Goal: Task Accomplishment & Management: Use online tool/utility

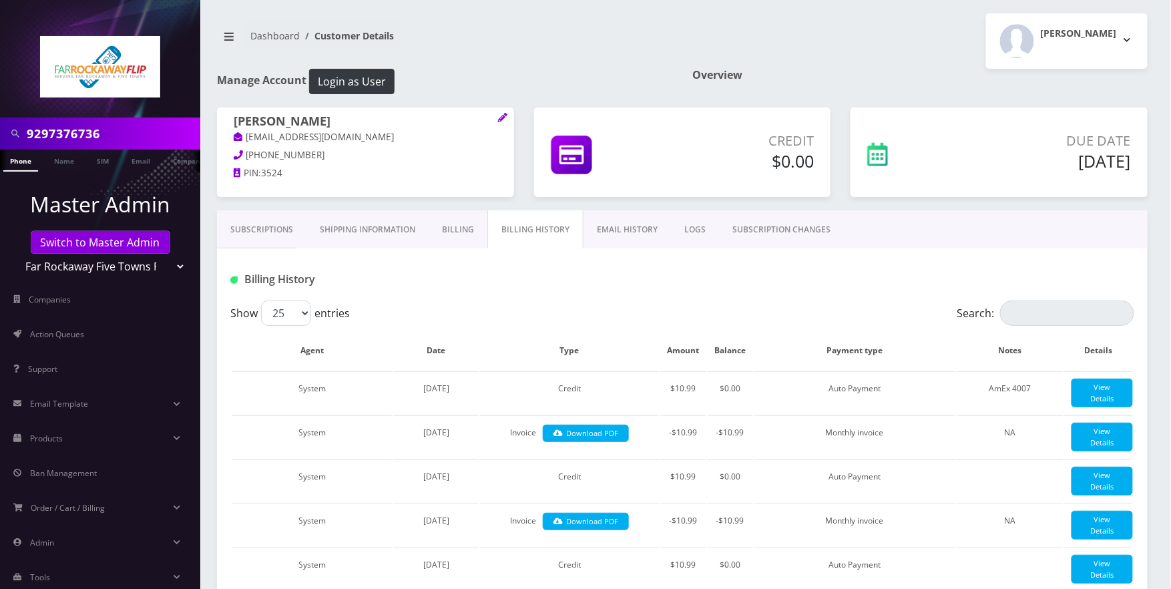
type input "9297376736"
click at [19, 157] on link "Phone" at bounding box center [20, 161] width 35 height 22
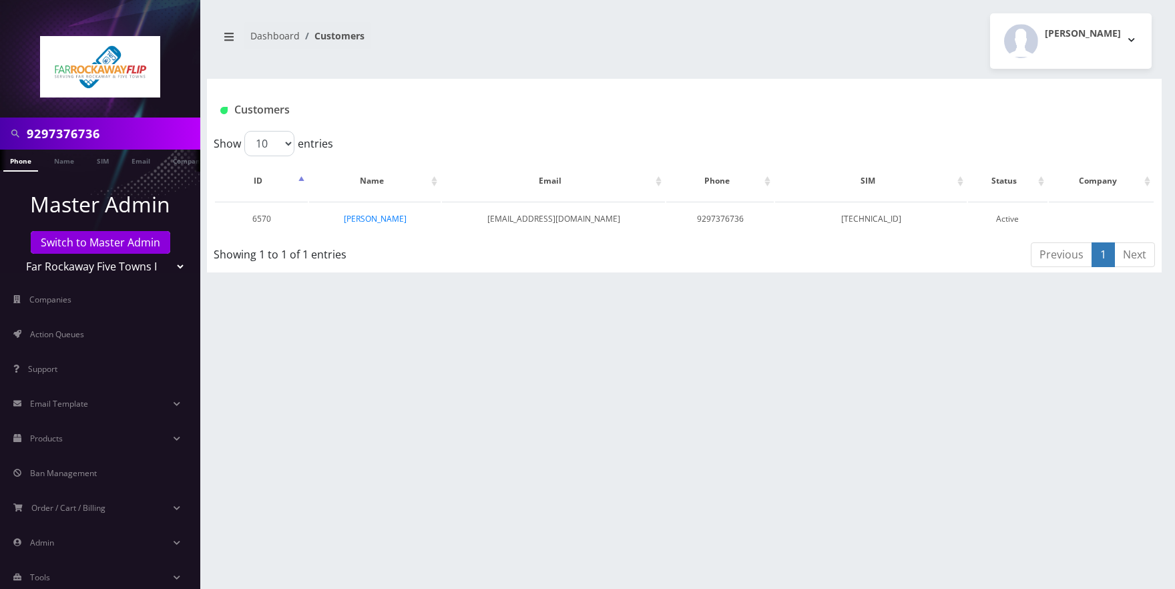
click at [369, 220] on link "[PERSON_NAME]" at bounding box center [375, 218] width 63 height 11
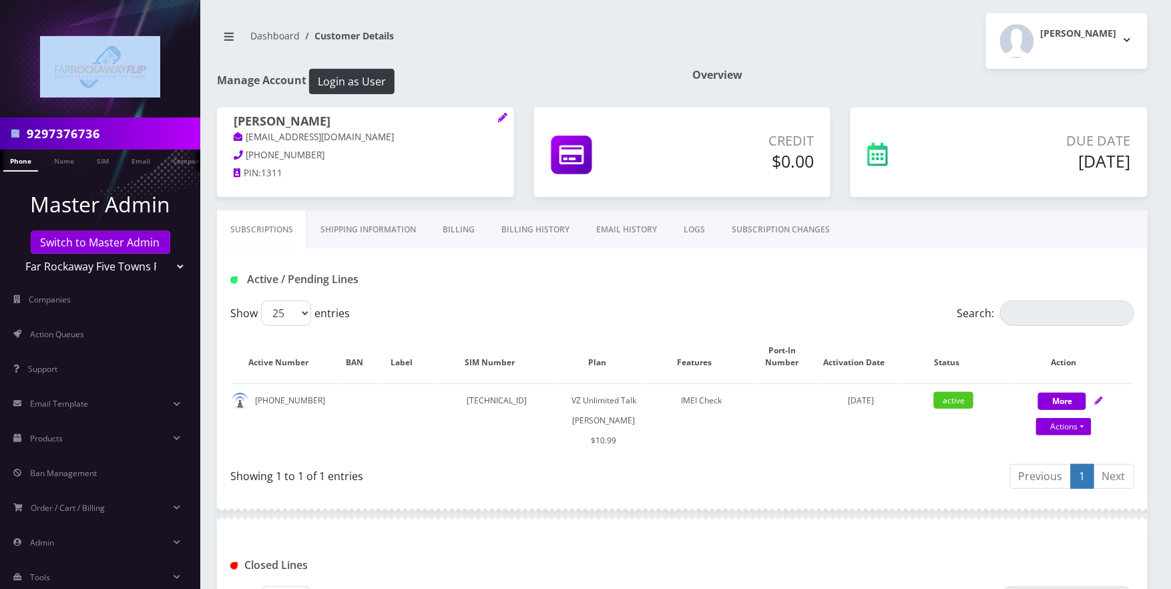
drag, startPoint x: 137, startPoint y: 122, endPoint x: 138, endPoint y: 128, distance: 6.7
click at [137, 127] on nav "9297376736 Phone Name SIM Email Company Customer Master Admin Switch to Master …" at bounding box center [100, 294] width 200 height 589
click at [138, 128] on input "9297376736" at bounding box center [112, 133] width 170 height 25
paste input "5128475"
type input "9295128475"
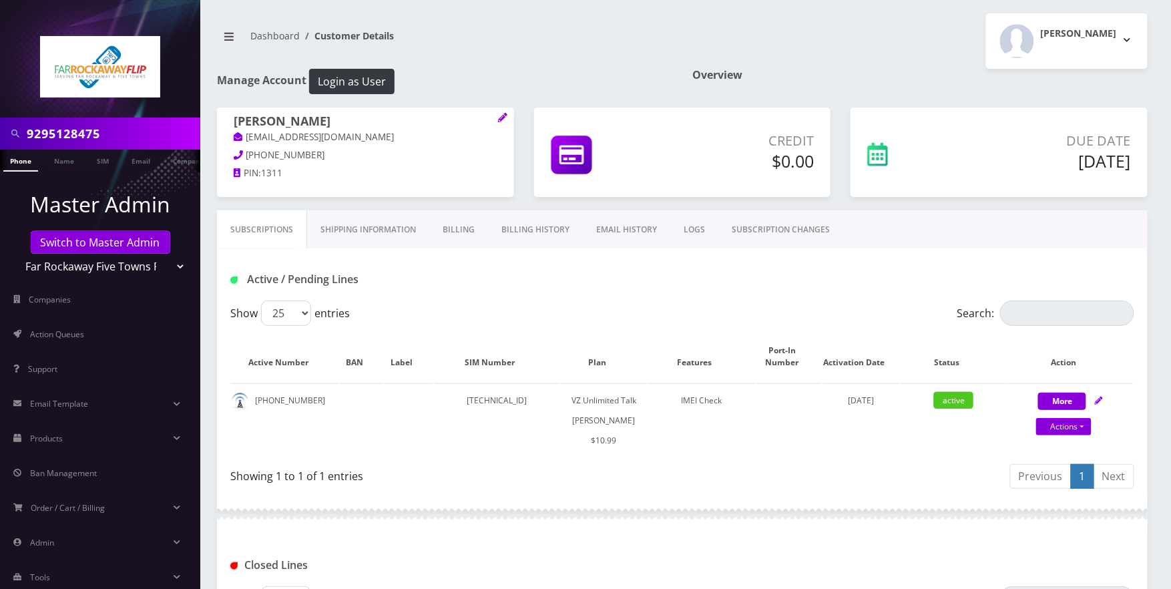
click at [24, 158] on link "Phone" at bounding box center [20, 161] width 35 height 22
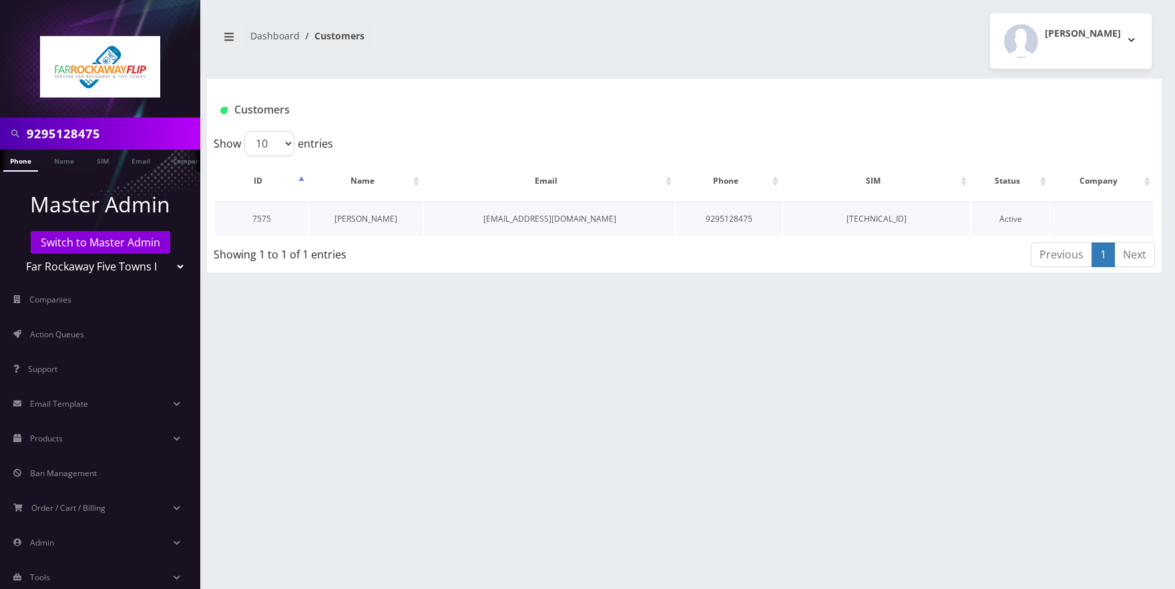
click at [378, 220] on link "Rivka Shkouri" at bounding box center [366, 218] width 63 height 11
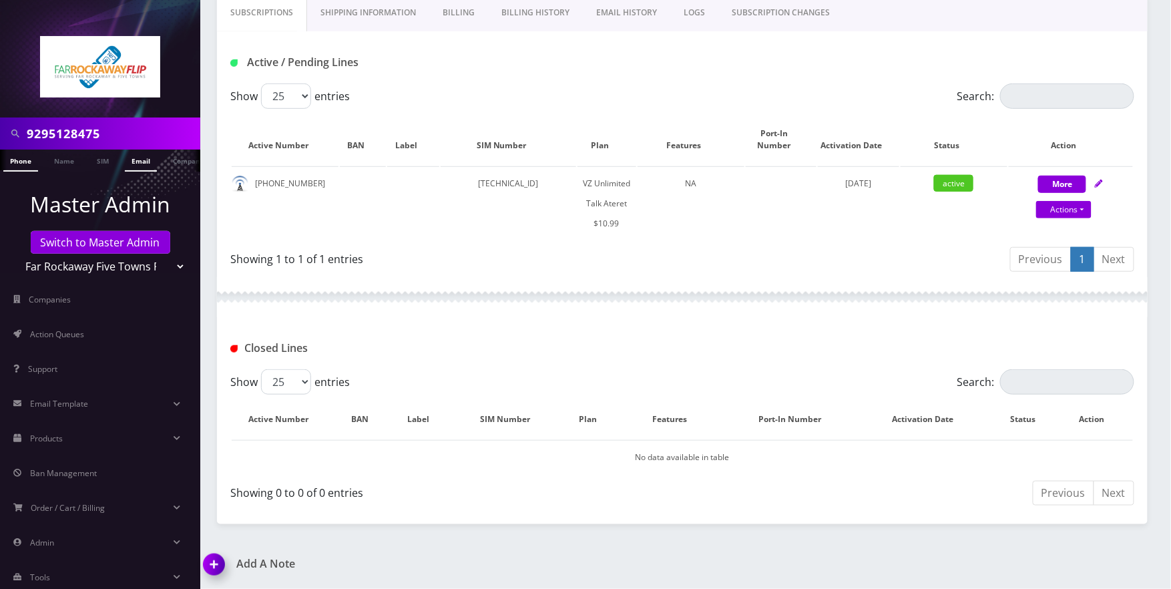
scroll to position [0, 7]
click at [124, 134] on input "9295128475" at bounding box center [112, 133] width 170 height 25
paste input "8848569"
type input "9298848569"
click at [20, 165] on link "Phone" at bounding box center [14, 161] width 35 height 22
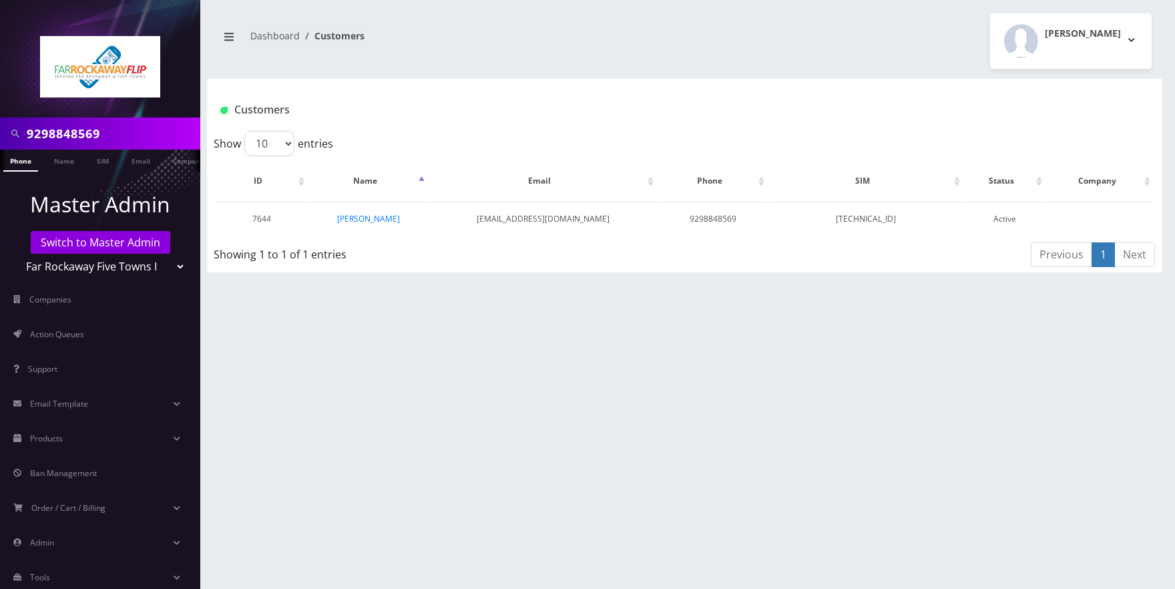
click at [380, 221] on link "Rivkah Cohen" at bounding box center [368, 218] width 63 height 11
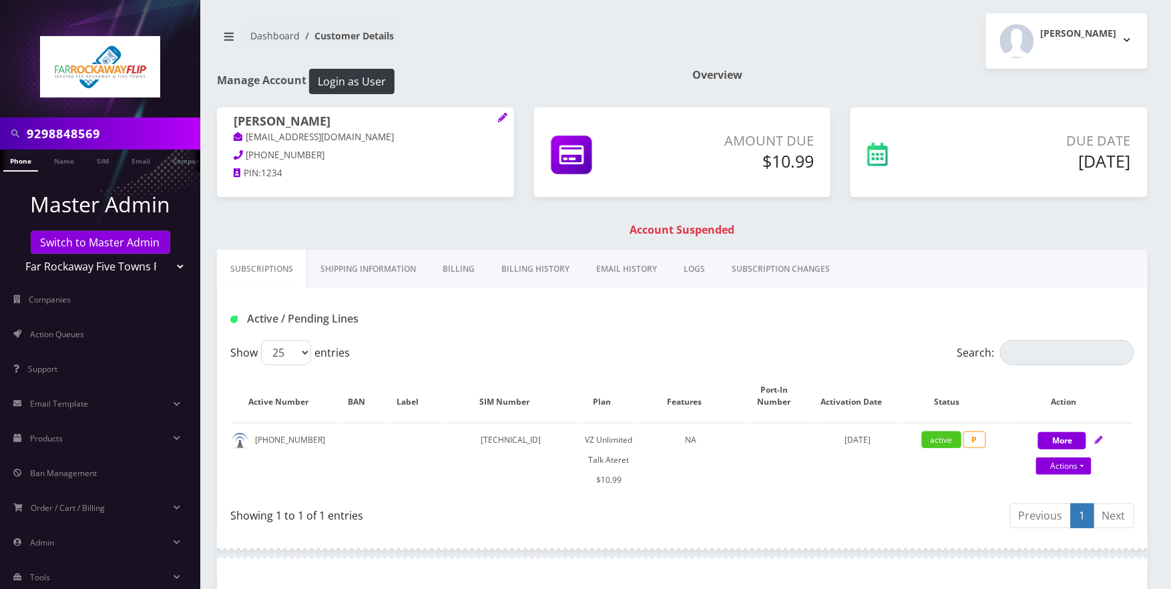
drag, startPoint x: 863, startPoint y: 213, endPoint x: 583, endPoint y: 264, distance: 285.1
click at [861, 212] on div "Rivkah Cohen tlieberman613+8@gmail.com 347-525-2013 PIN: 1234 Amount Due $10.99" at bounding box center [682, 179] width 951 height 142
drag, startPoint x: 538, startPoint y: 272, endPoint x: 548, endPoint y: 275, distance: 11.2
click at [537, 272] on link "Billing History" at bounding box center [535, 269] width 95 height 39
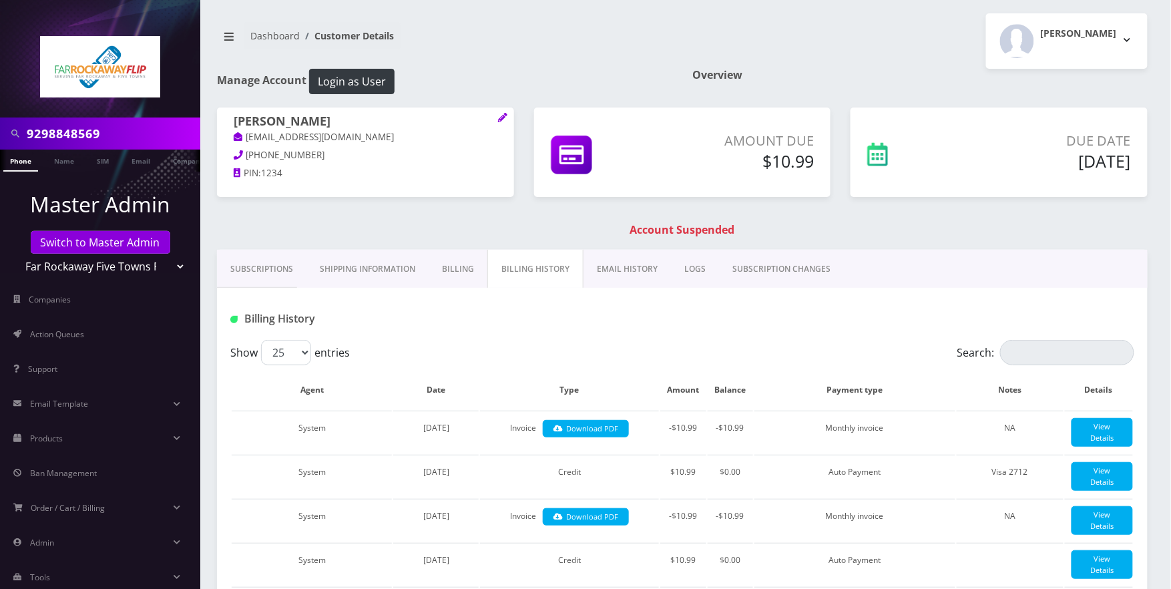
click at [458, 274] on link "Billing" at bounding box center [458, 269] width 59 height 39
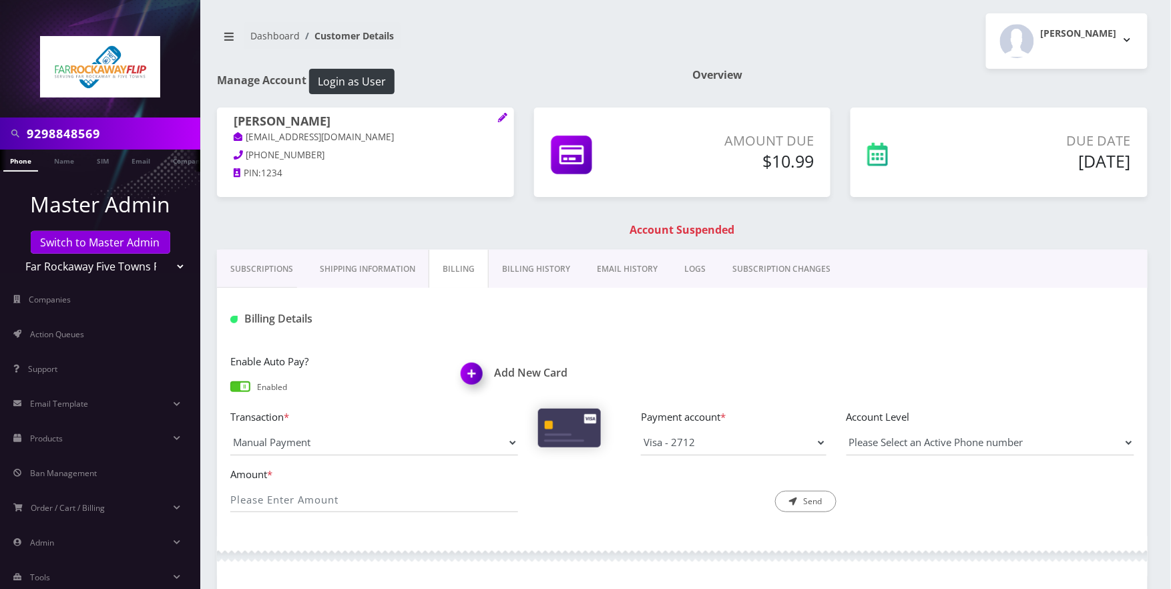
click at [471, 376] on img at bounding box center [474, 378] width 39 height 39
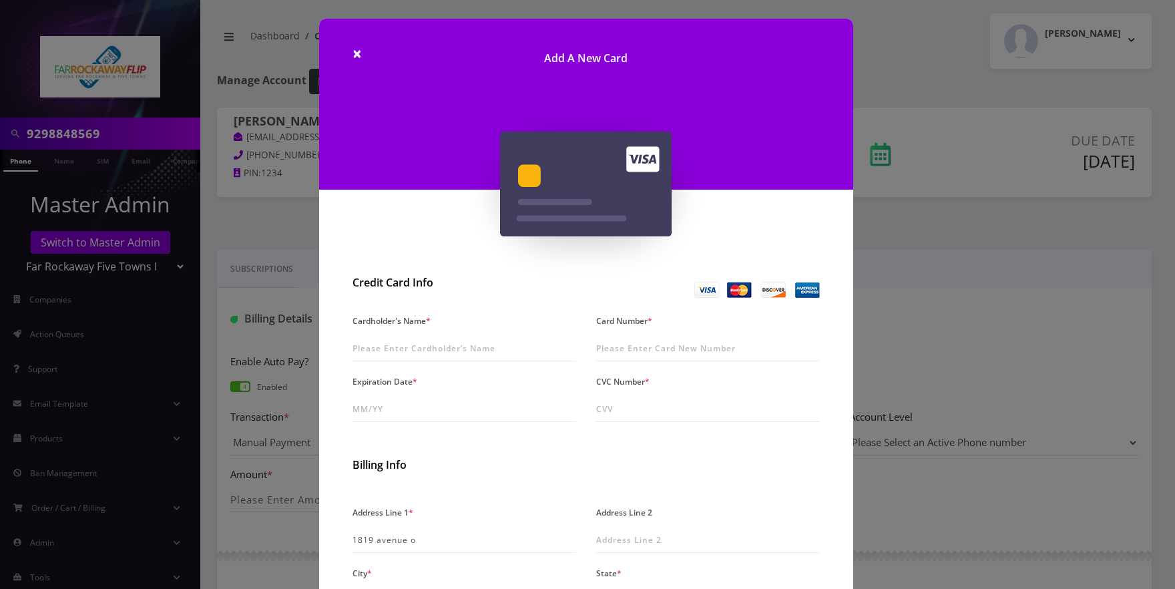
click at [917, 223] on div "× Add A New Card Credit Card Info Cardholder's Name * Card Number * Expiration …" at bounding box center [587, 294] width 1175 height 589
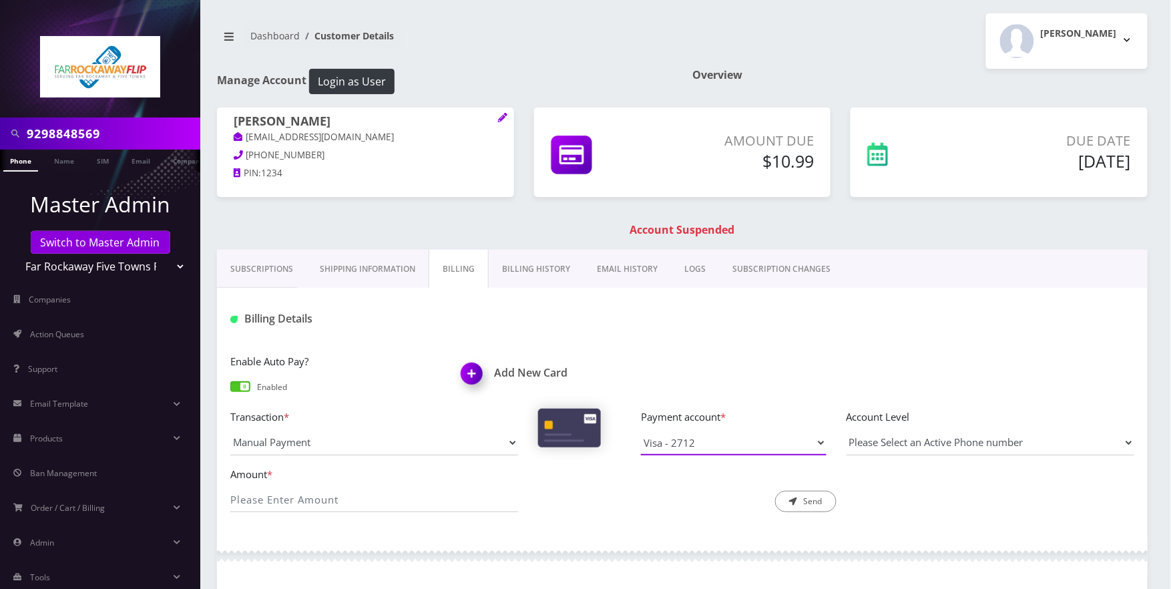
drag, startPoint x: 813, startPoint y: 442, endPoint x: 853, endPoint y: 426, distance: 43.1
click at [813, 443] on select "Visa - 2712" at bounding box center [734, 442] width 186 height 25
click at [1034, 250] on div "Rivkah Cohen tlieberman613+8@gmail.com 347-525-2013 PIN: 1234 Amount Due $10.99" at bounding box center [682, 179] width 951 height 142
click at [415, 491] on input "Amount *" at bounding box center [374, 499] width 288 height 25
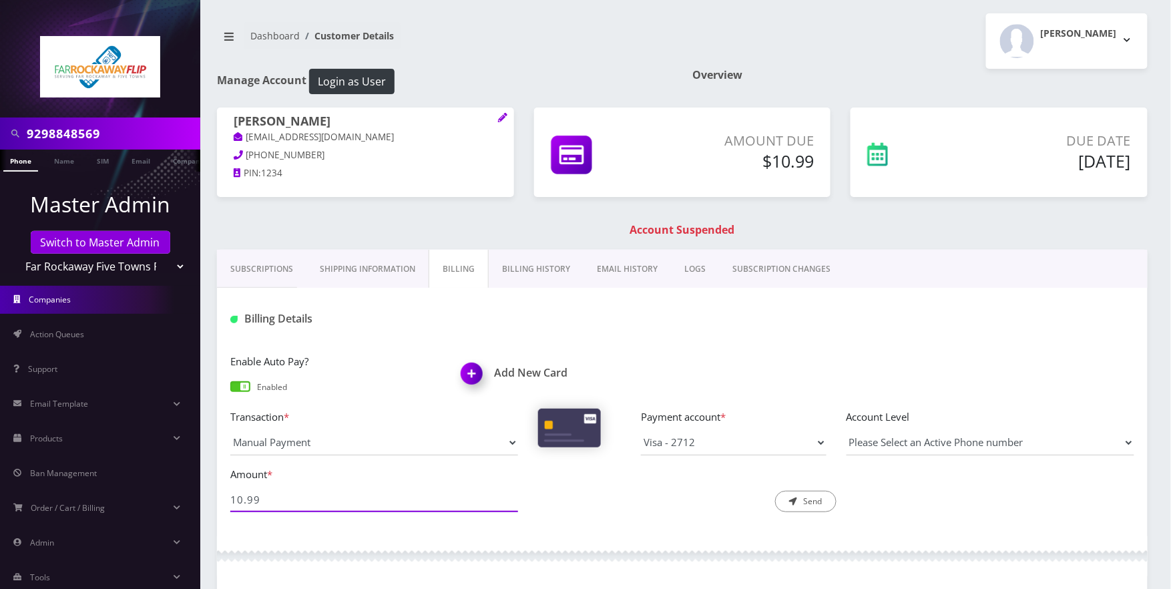
type input "10.99"
click at [915, 204] on div "Due Date Oct 08, 2025" at bounding box center [999, 159] width 317 height 103
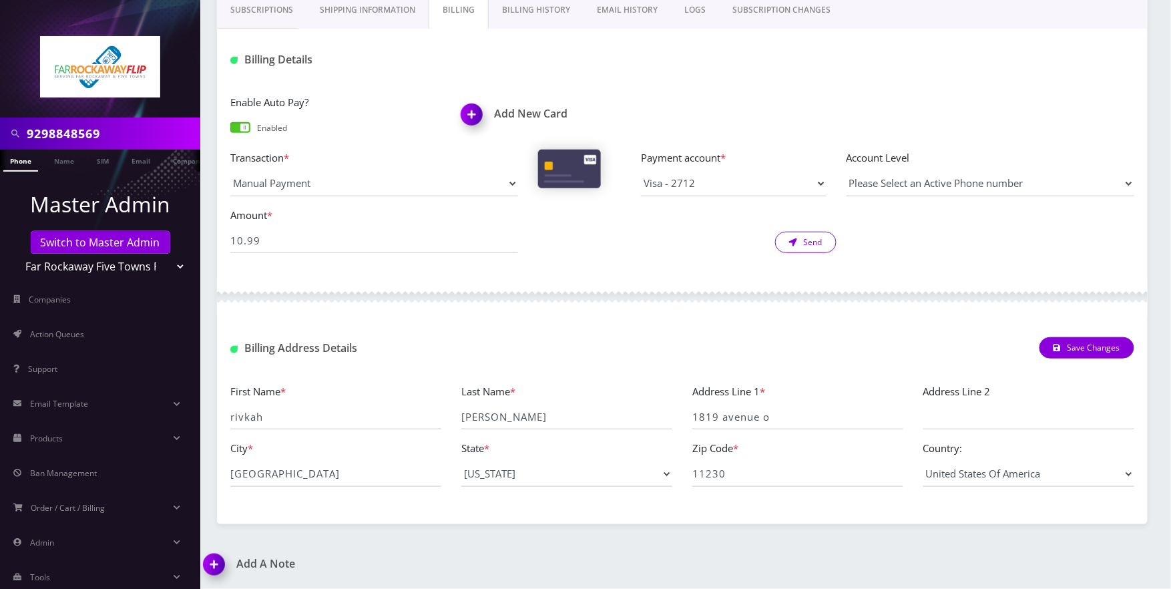
scroll to position [126, 0]
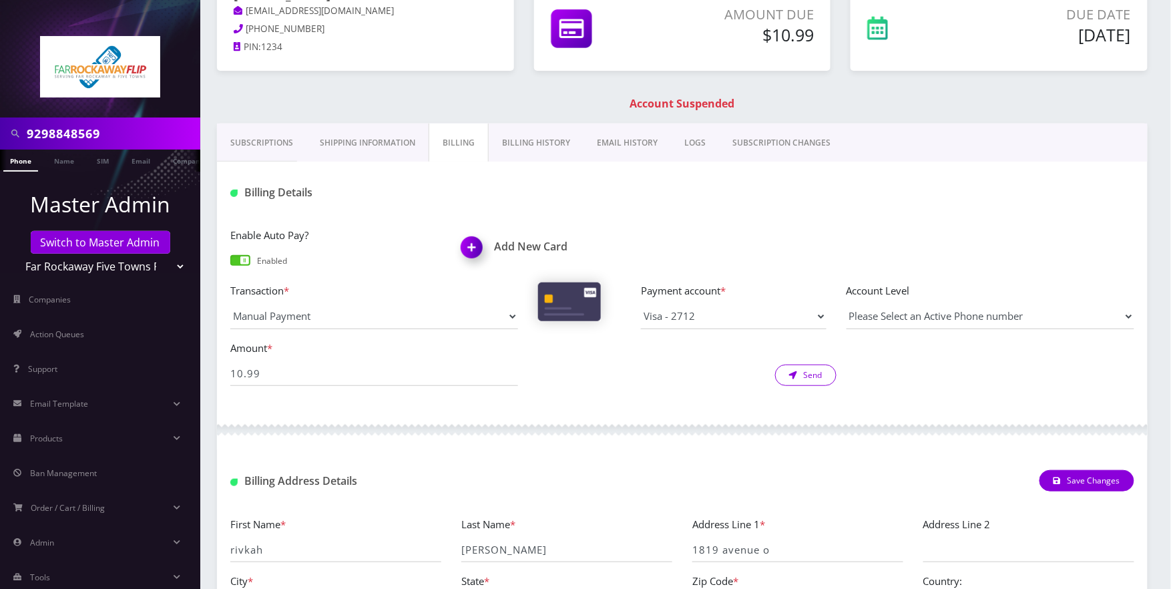
click at [827, 371] on button "Send" at bounding box center [805, 375] width 61 height 21
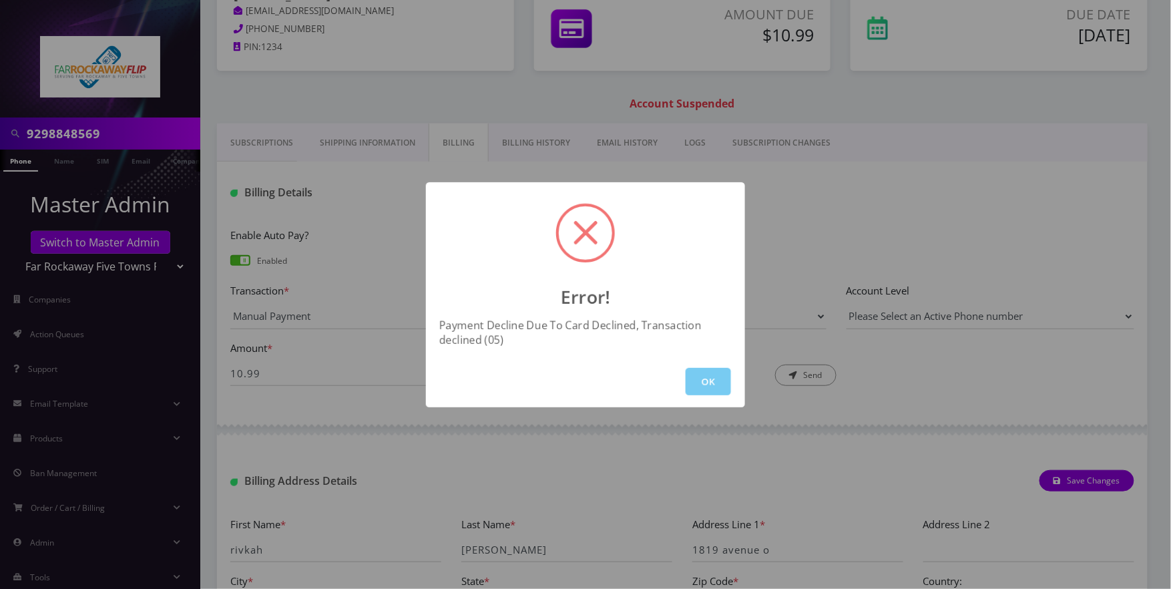
click at [696, 381] on button "OK" at bounding box center [708, 381] width 45 height 27
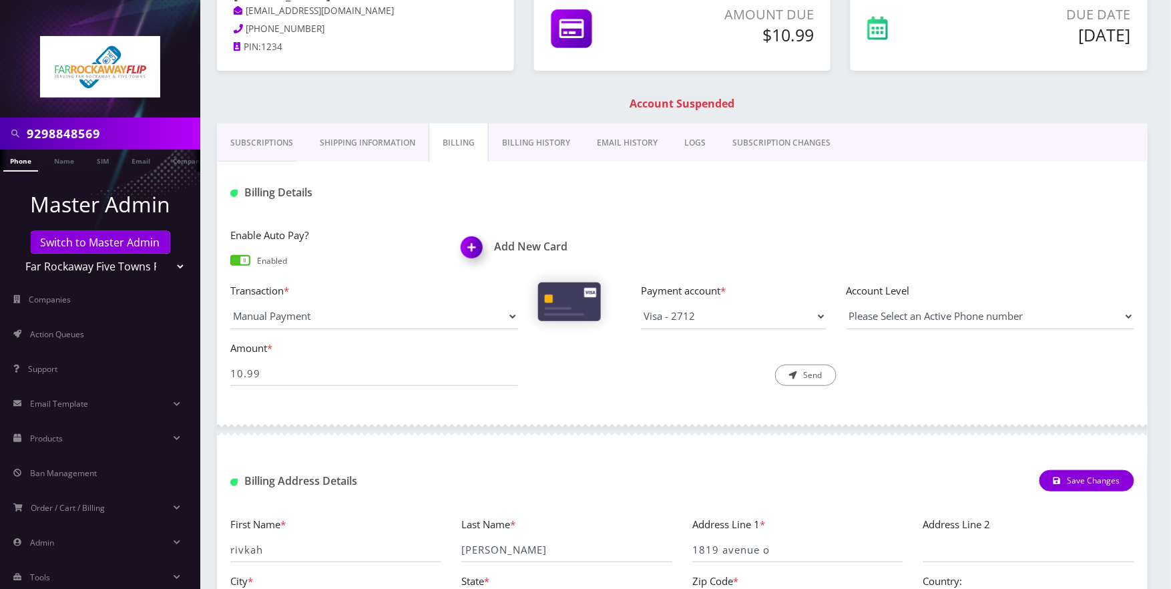
click at [28, 162] on link "Phone" at bounding box center [20, 161] width 35 height 22
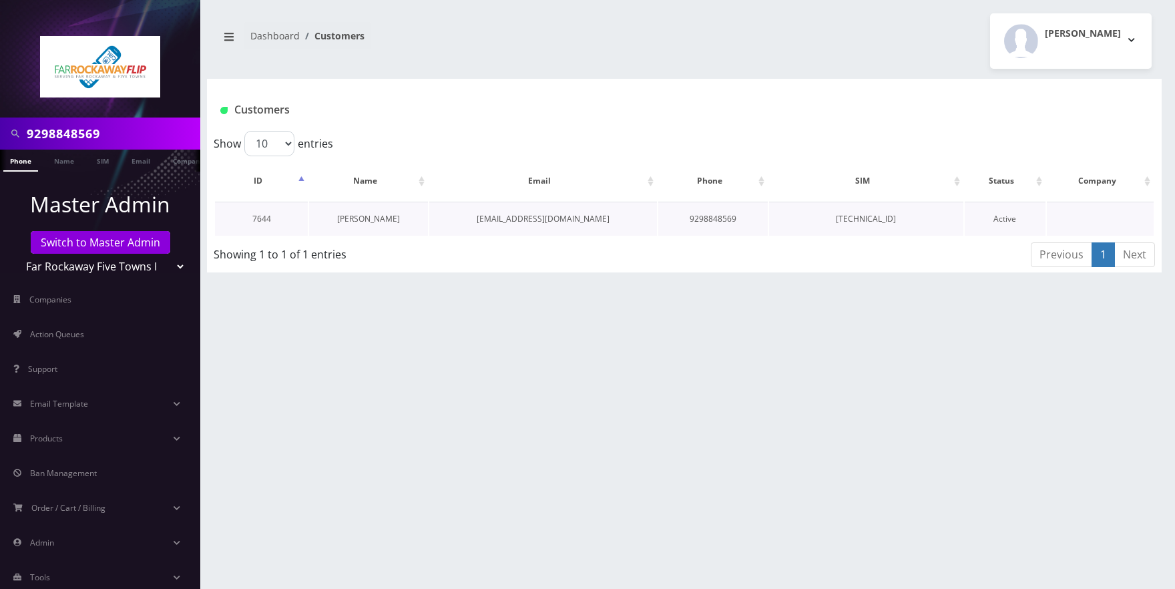
click at [369, 219] on link "[PERSON_NAME]" at bounding box center [368, 218] width 63 height 11
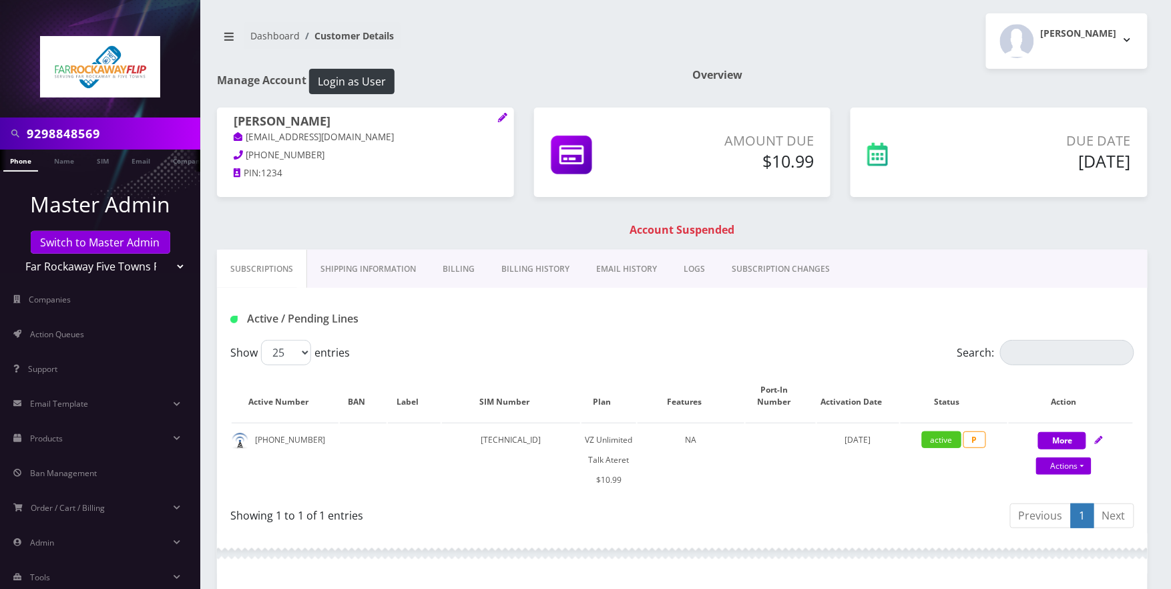
click at [462, 264] on link "Billing" at bounding box center [458, 269] width 59 height 39
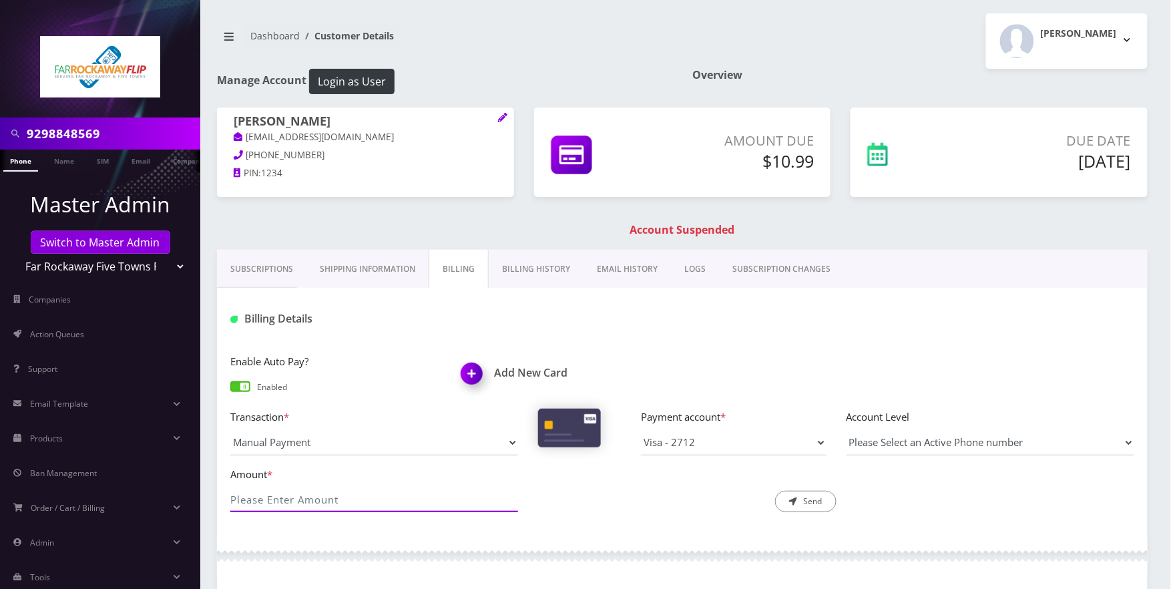
click at [335, 507] on input "Amount *" at bounding box center [374, 499] width 288 height 25
type input "10.99"
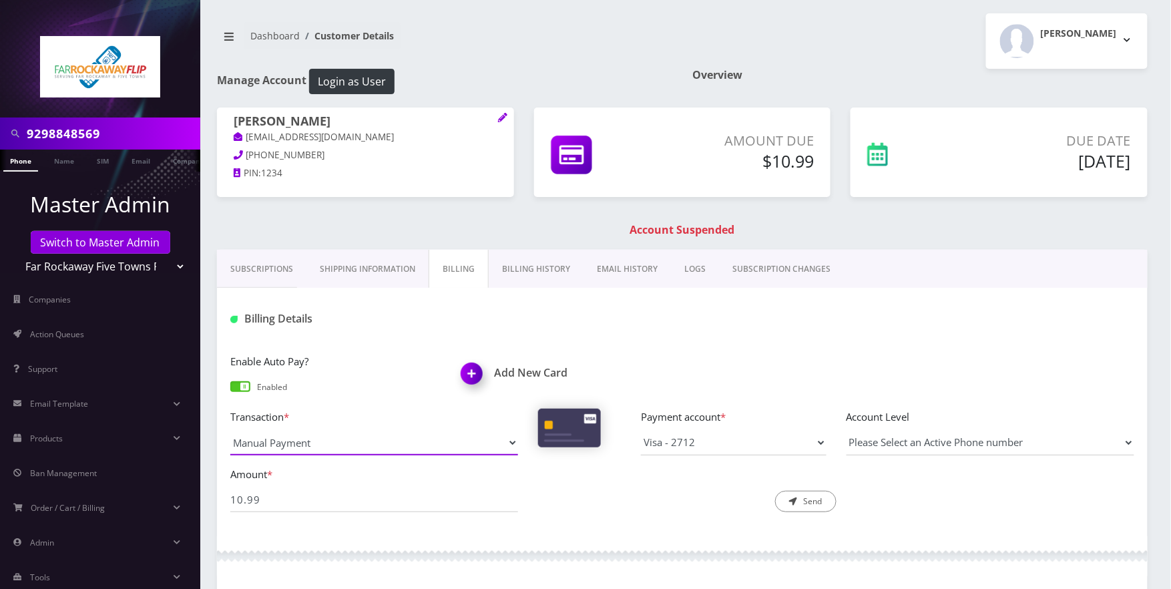
click at [478, 447] on select "Manual Payment Custom Charge Manual Credit Custom Invoice" at bounding box center [374, 442] width 288 height 25
click at [230, 431] on select "Manual Payment Custom Charge Manual Credit Custom Invoice" at bounding box center [374, 442] width 288 height 25
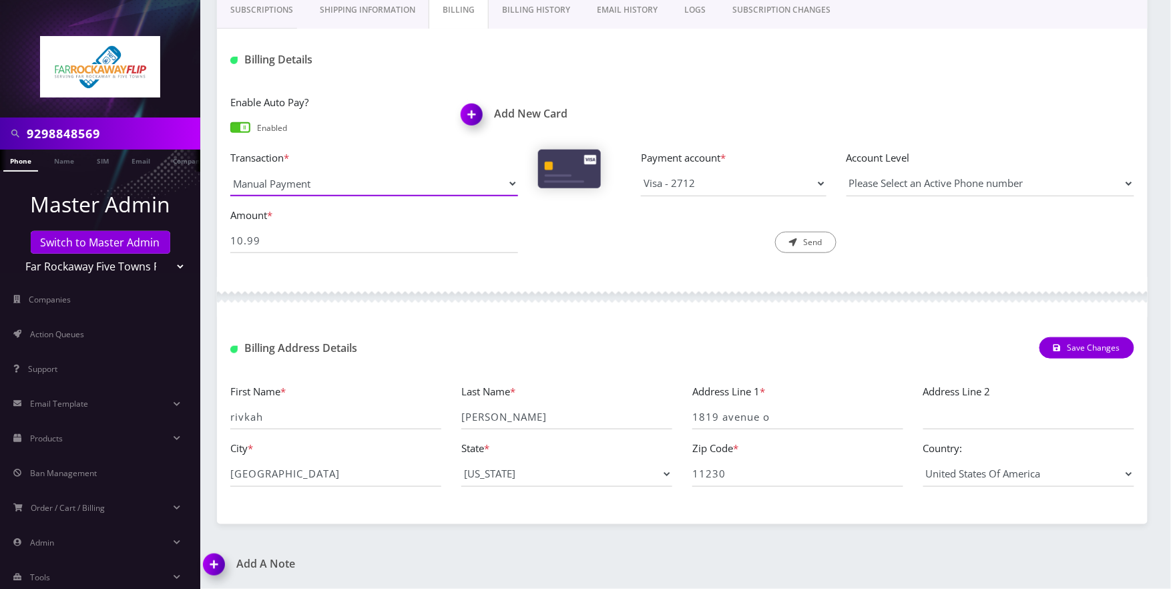
drag, startPoint x: 487, startPoint y: 175, endPoint x: 477, endPoint y: 190, distance: 18.2
click at [489, 174] on select "Manual Payment Custom Charge Manual Credit Custom Invoice" at bounding box center [374, 183] width 288 height 25
click at [230, 171] on select "Manual Payment Custom Charge Manual Credit Custom Invoice" at bounding box center [374, 183] width 288 height 25
click at [791, 239] on icon "submit" at bounding box center [793, 242] width 8 height 8
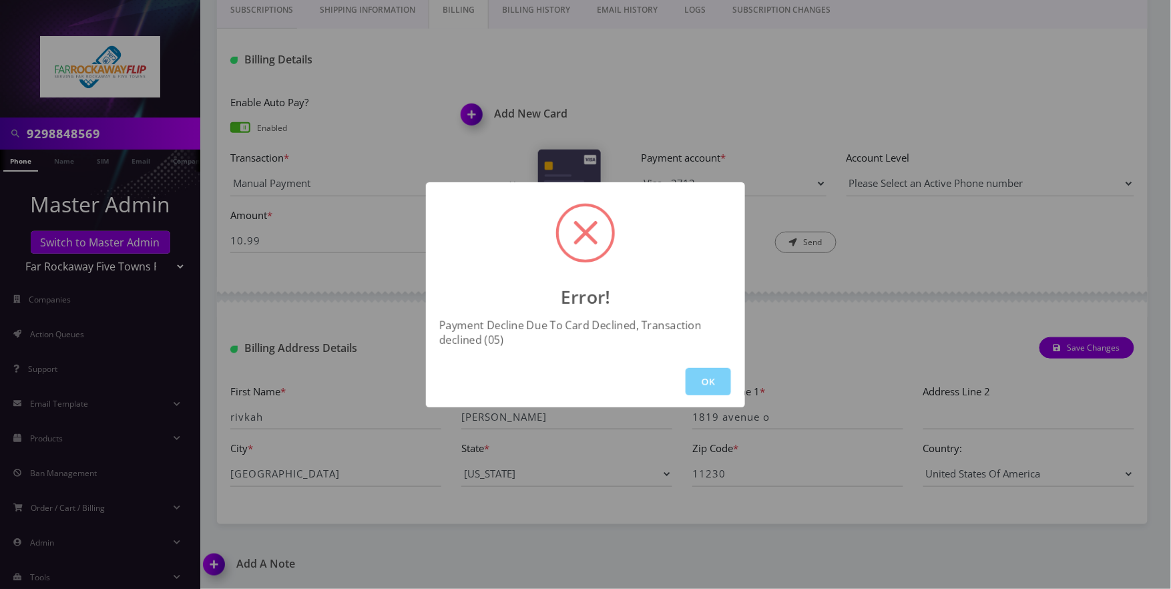
click at [693, 381] on button "OK" at bounding box center [708, 381] width 45 height 27
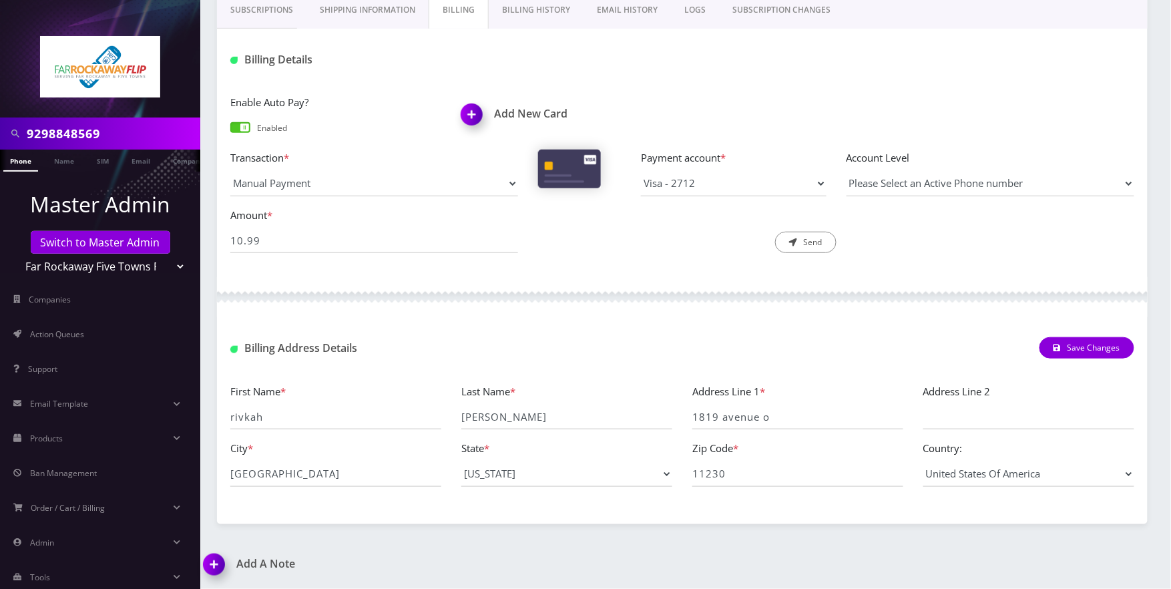
scroll to position [0, 0]
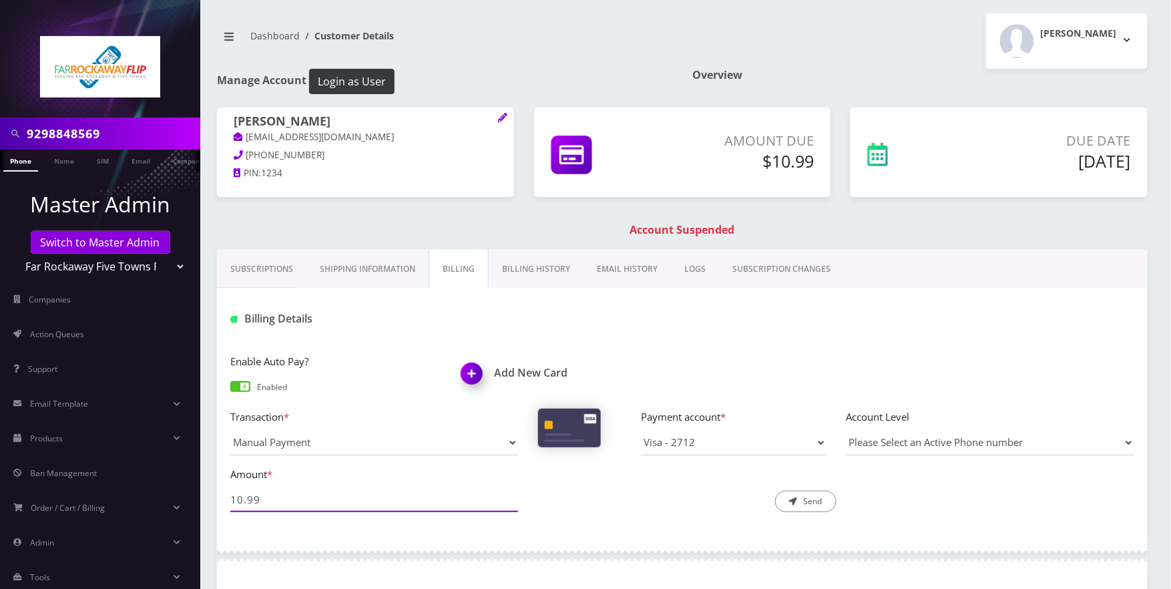
click at [358, 502] on input "10.99" at bounding box center [374, 499] width 288 height 25
type input "10.99"
click at [813, 445] on select "Visa - 2712" at bounding box center [734, 442] width 186 height 25
click at [641, 431] on select "Visa - 2712" at bounding box center [734, 442] width 186 height 25
click at [401, 490] on input "10.99" at bounding box center [374, 499] width 288 height 25
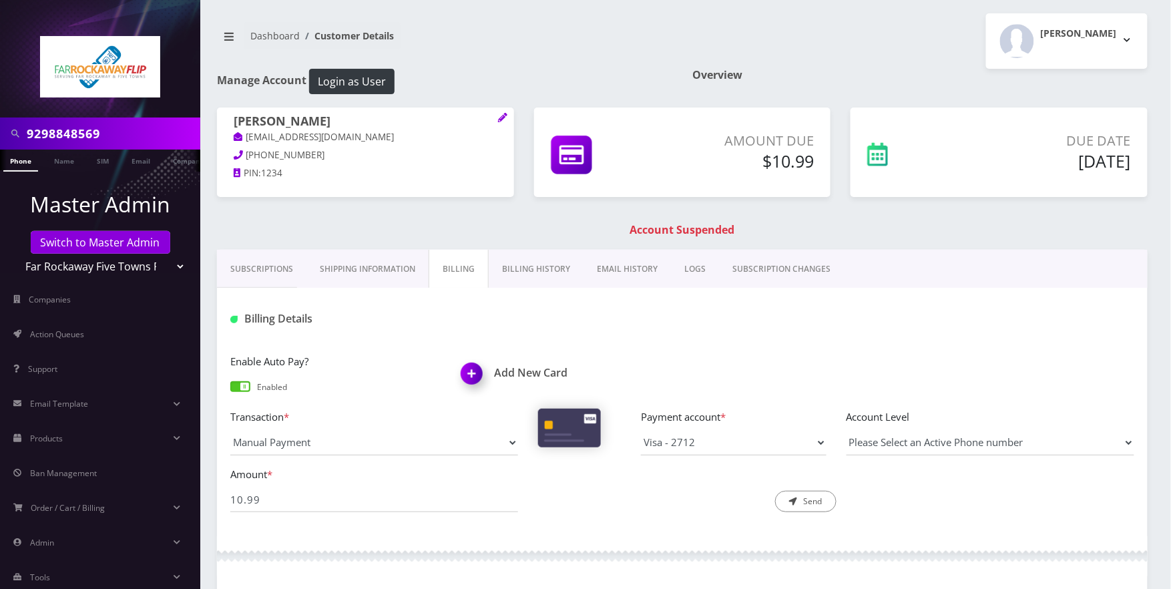
click at [23, 156] on link "Phone" at bounding box center [20, 161] width 35 height 22
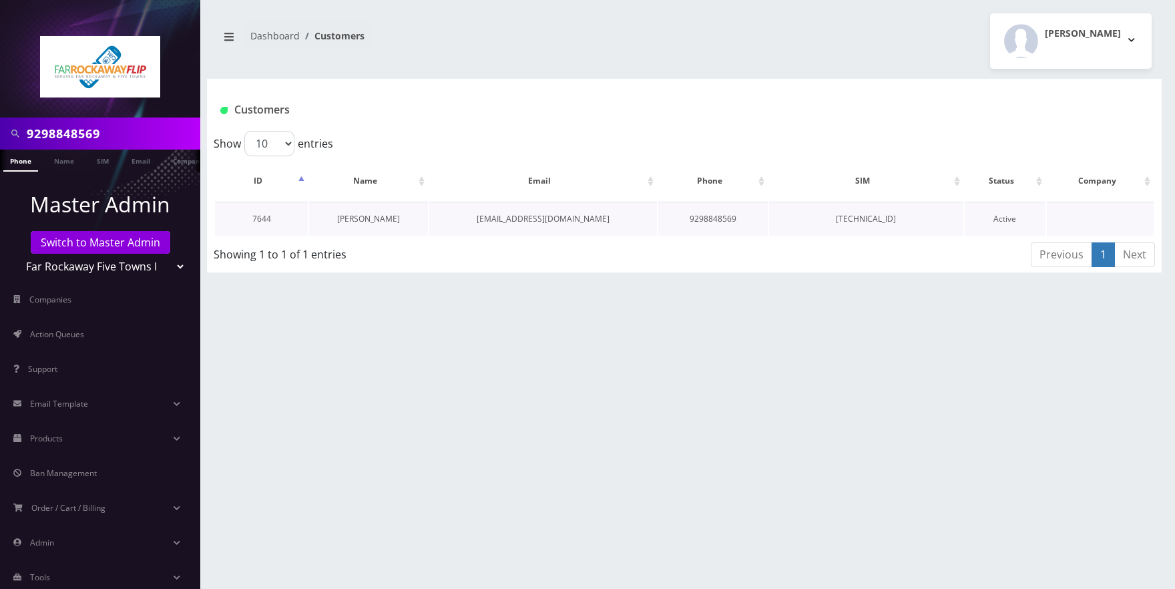
click at [364, 215] on link "[PERSON_NAME]" at bounding box center [368, 218] width 63 height 11
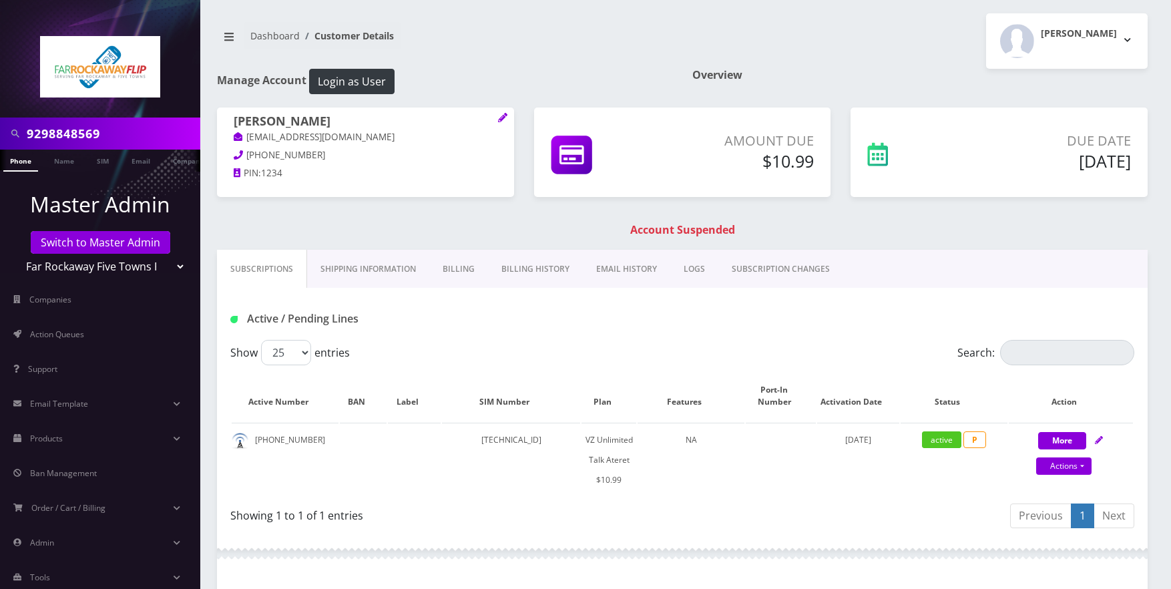
click at [465, 274] on link "Billing" at bounding box center [458, 269] width 59 height 39
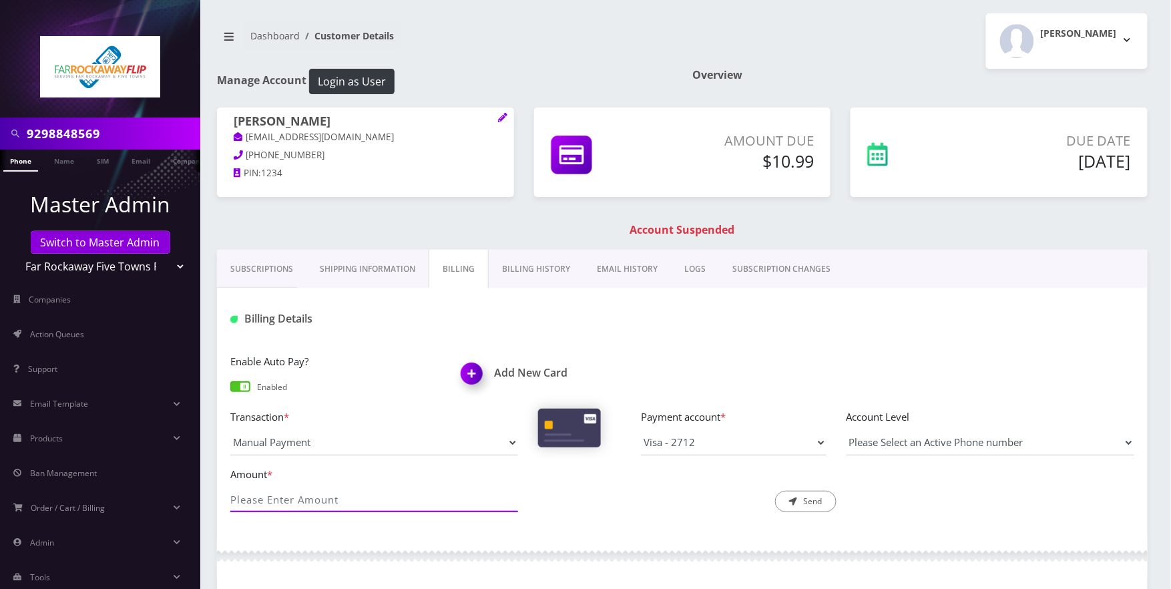
click at [363, 498] on input "Amount *" at bounding box center [374, 499] width 288 height 25
paste input "10.99"
type input "10.99"
click at [791, 495] on button "Send" at bounding box center [805, 501] width 61 height 21
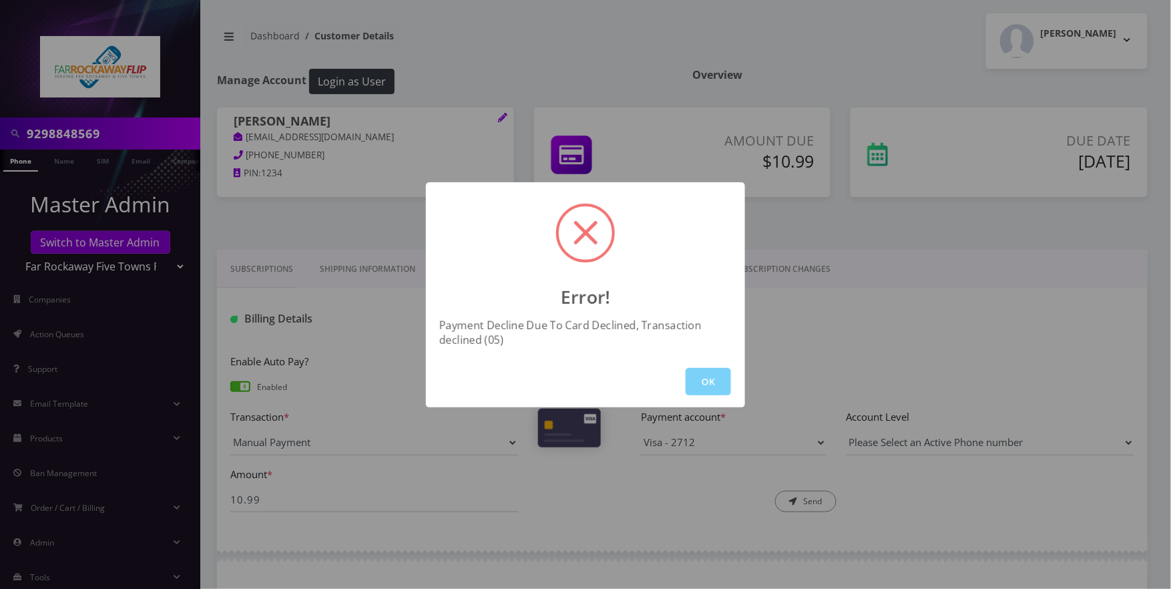
click at [904, 256] on div "Error! Payment Decline Due To Card Declined, Transaction declined (05) OK" at bounding box center [585, 294] width 1171 height 589
